Goal: Find specific page/section: Find specific page/section

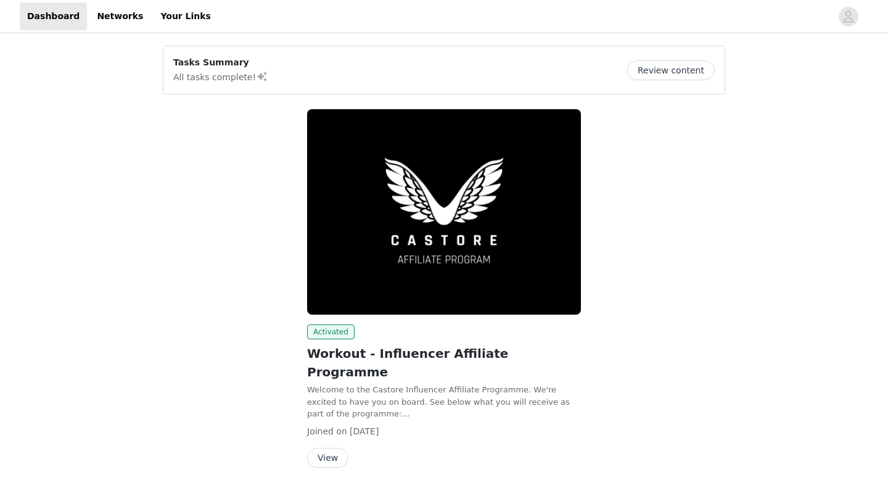
scroll to position [31, 0]
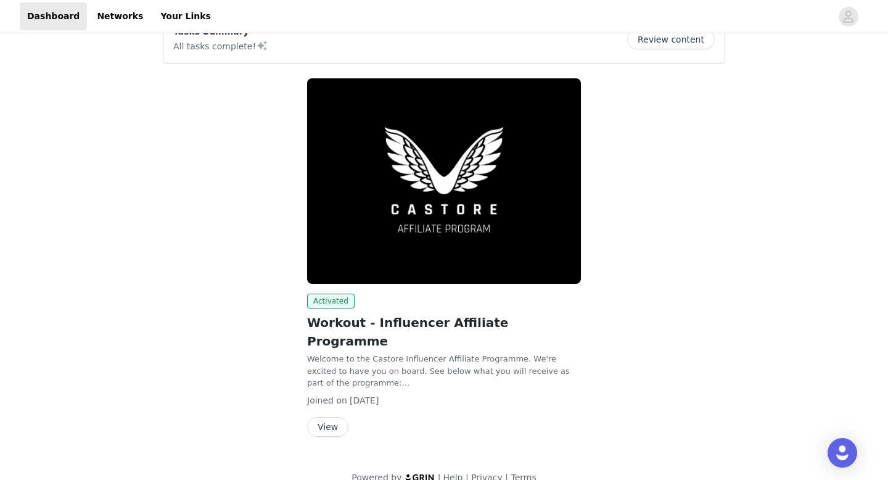
drag, startPoint x: 0, startPoint y: 0, endPoint x: 322, endPoint y: 407, distance: 519.2
click at [322, 417] on button "View" at bounding box center [327, 427] width 41 height 20
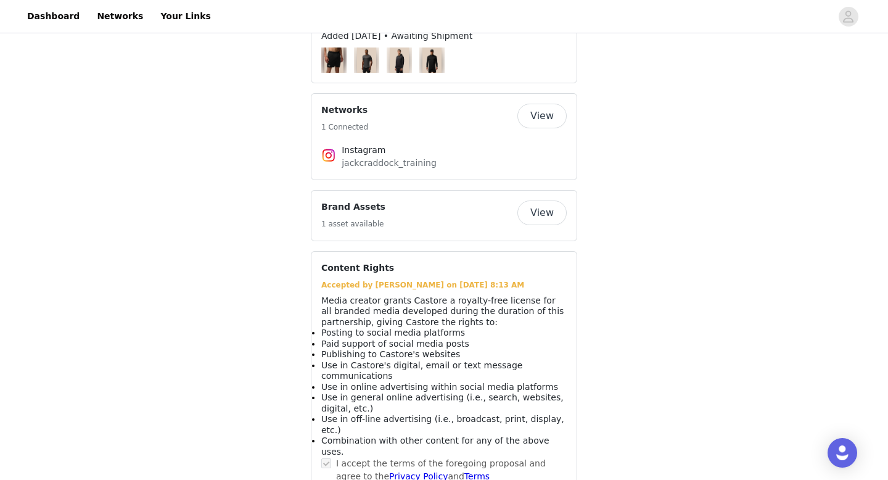
scroll to position [1019, 0]
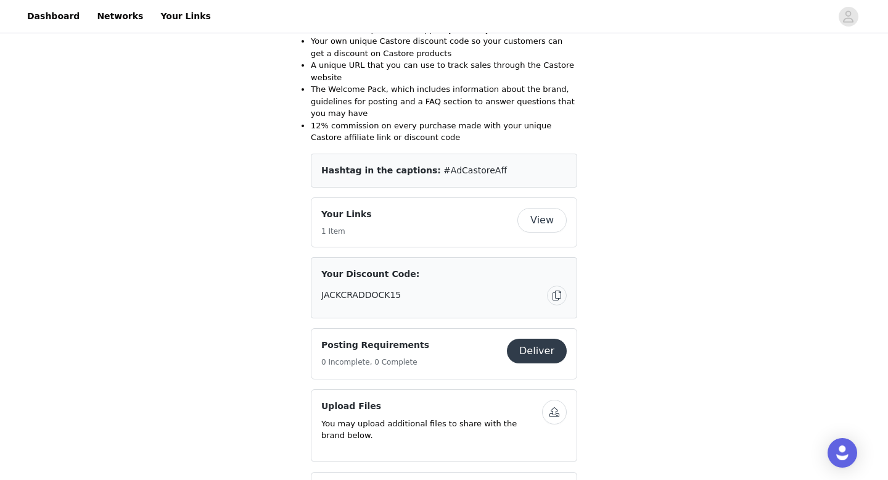
scroll to position [465, 0]
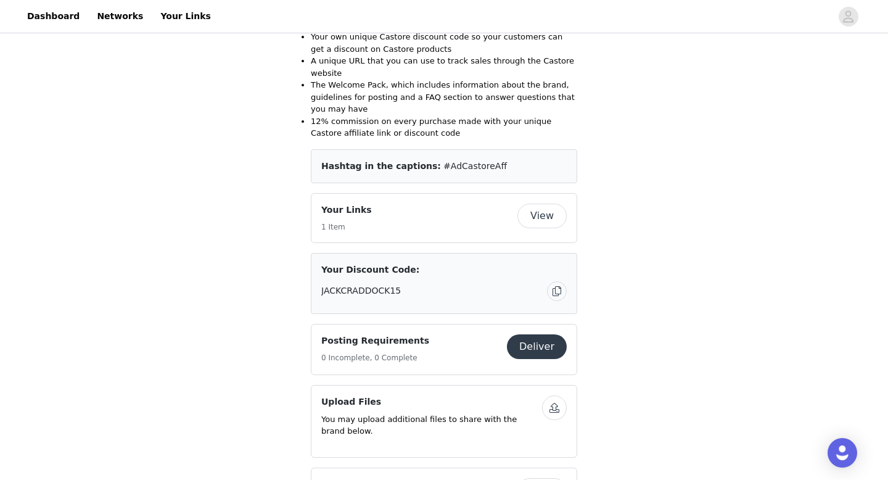
drag, startPoint x: 322, startPoint y: 407, endPoint x: 552, endPoint y: 220, distance: 296.6
click at [552, 220] on button "View" at bounding box center [541, 215] width 49 height 25
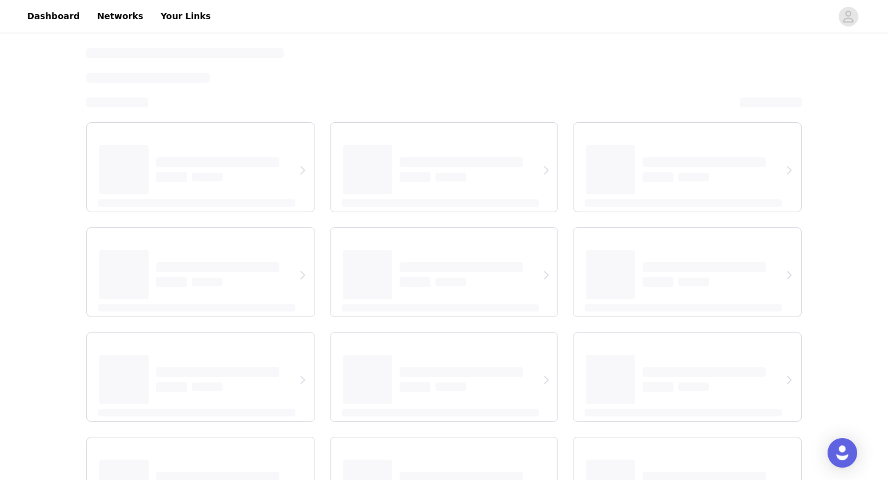
select select "12"
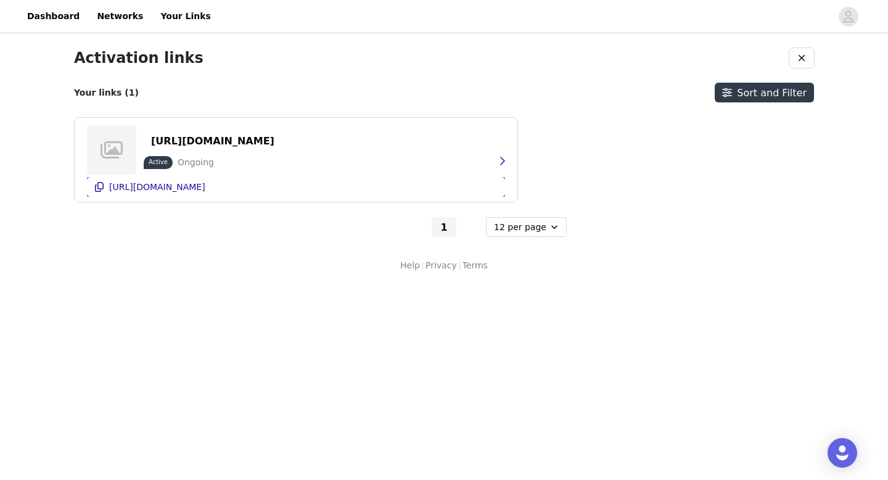
click at [97, 189] on icon "button" at bounding box center [99, 187] width 10 height 10
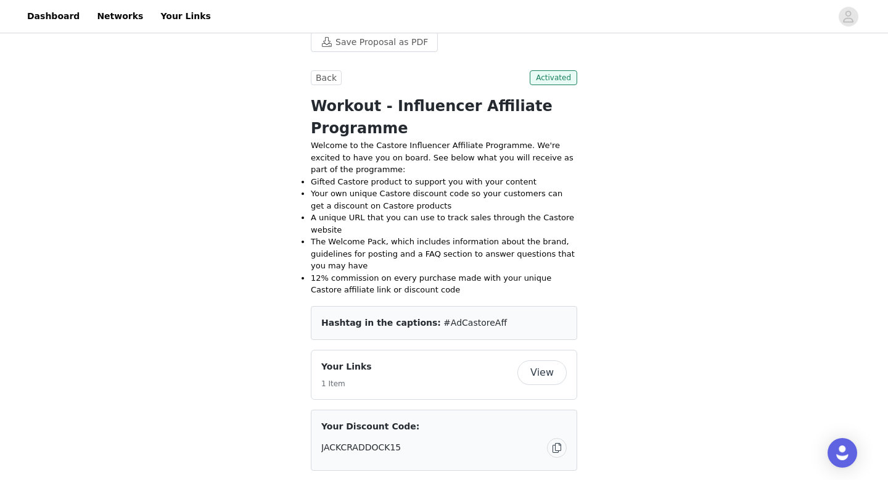
scroll to position [397, 0]
